Goal: Check status: Check status

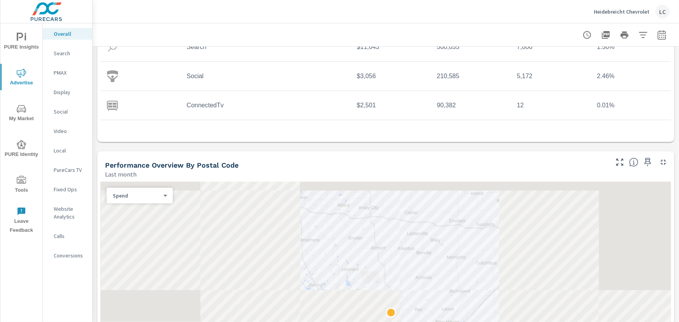
scroll to position [212, 0]
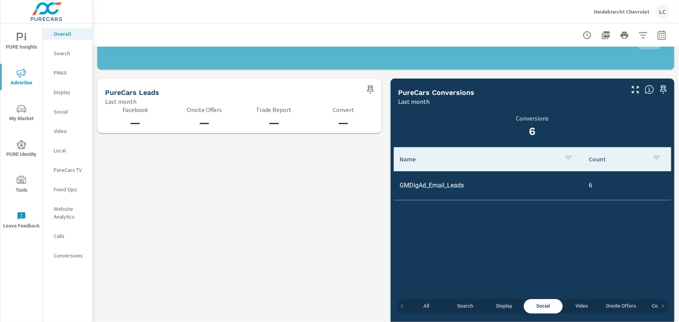
scroll to position [809, 0]
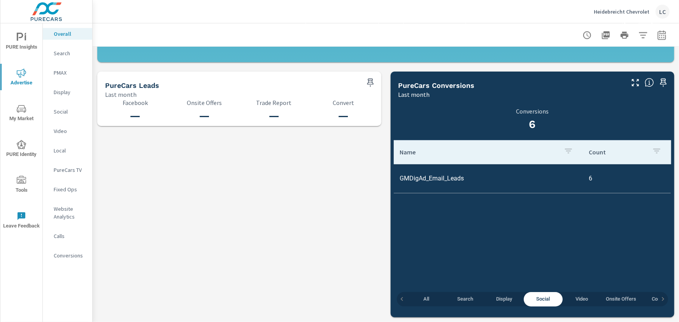
click at [22, 143] on icon "nav menu" at bounding box center [21, 144] width 9 height 9
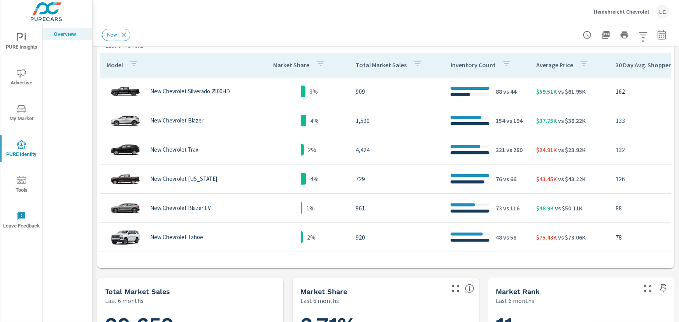
scroll to position [353, 0]
